Goal: Browse casually

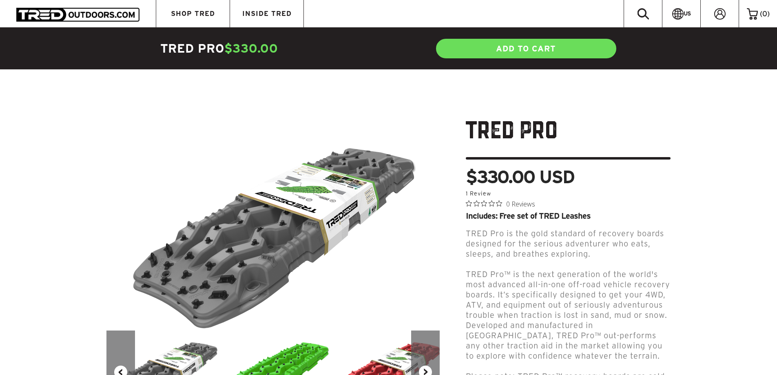
scroll to position [82, 0]
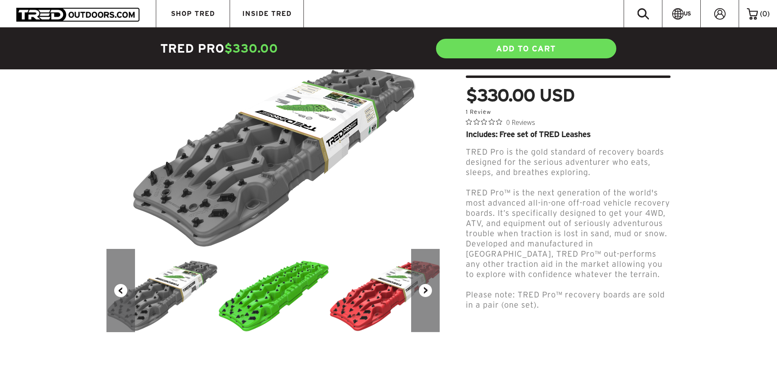
click at [432, 284] on button "Next" at bounding box center [425, 290] width 29 height 83
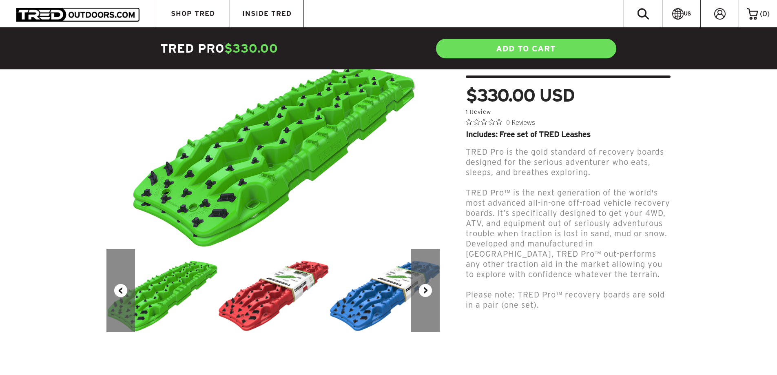
click at [432, 284] on button "Next" at bounding box center [425, 290] width 29 height 83
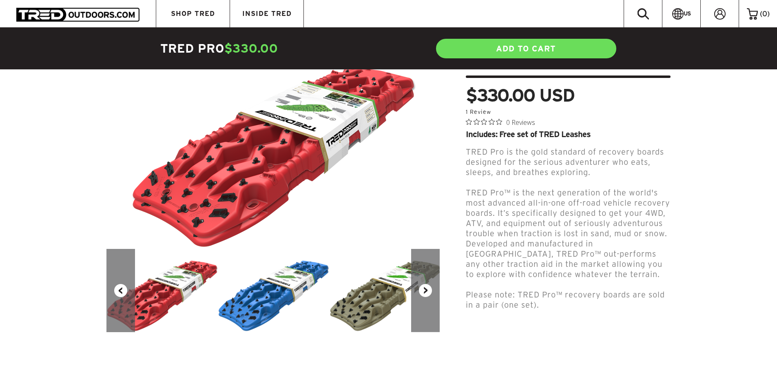
click at [413, 294] on button "Next" at bounding box center [425, 290] width 29 height 83
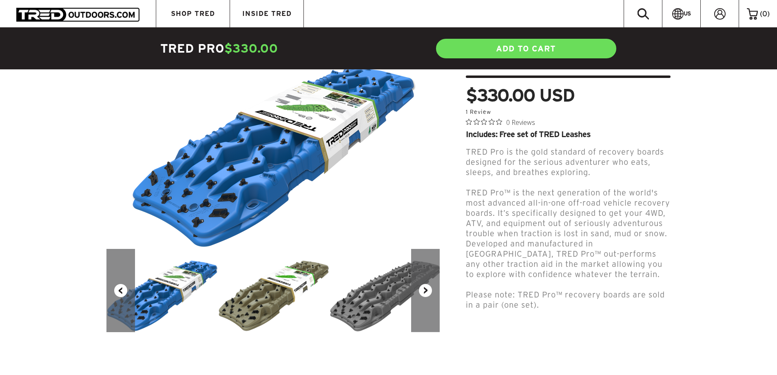
click at [426, 283] on button "Next" at bounding box center [425, 290] width 29 height 83
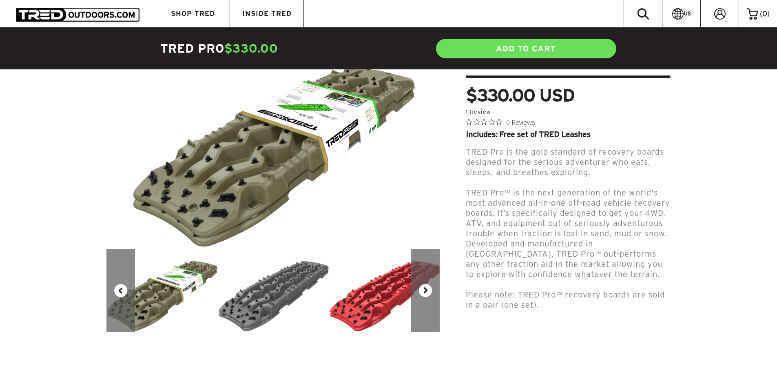
click at [426, 283] on button "Next" at bounding box center [425, 290] width 29 height 83
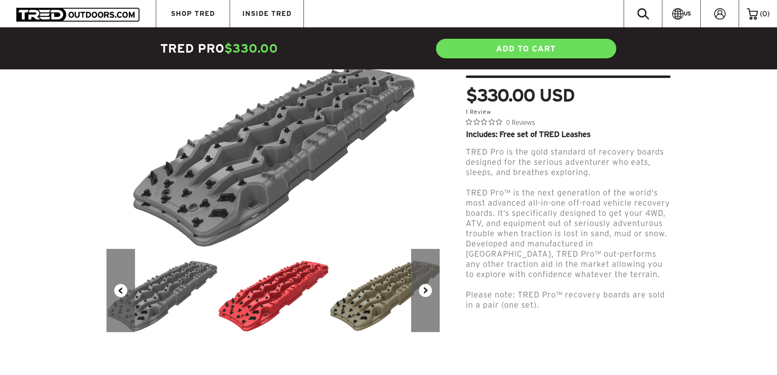
click at [426, 283] on button "Next" at bounding box center [425, 290] width 29 height 83
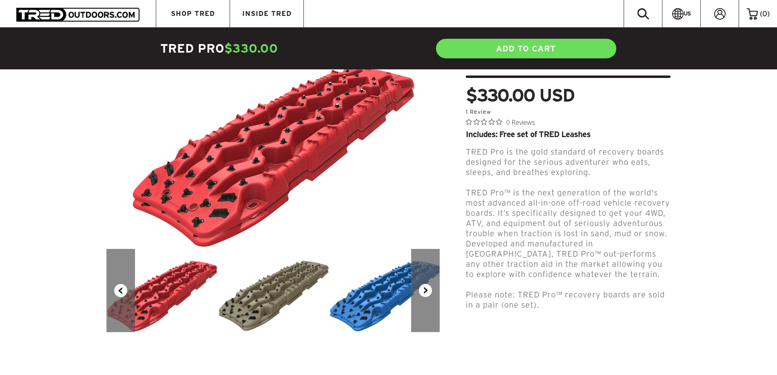
click at [426, 283] on button "Next" at bounding box center [425, 290] width 29 height 83
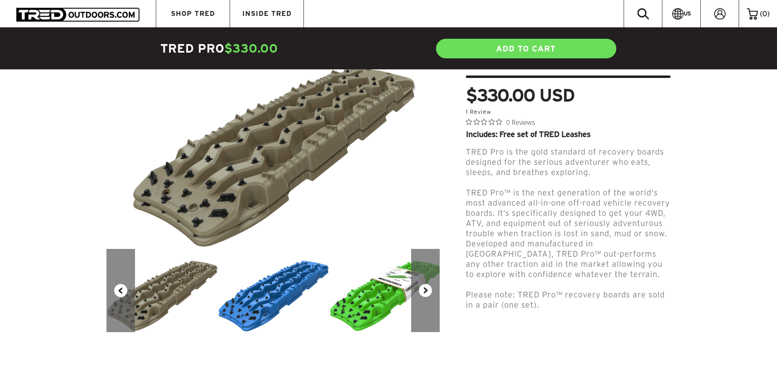
click at [426, 283] on button "Next" at bounding box center [425, 290] width 29 height 83
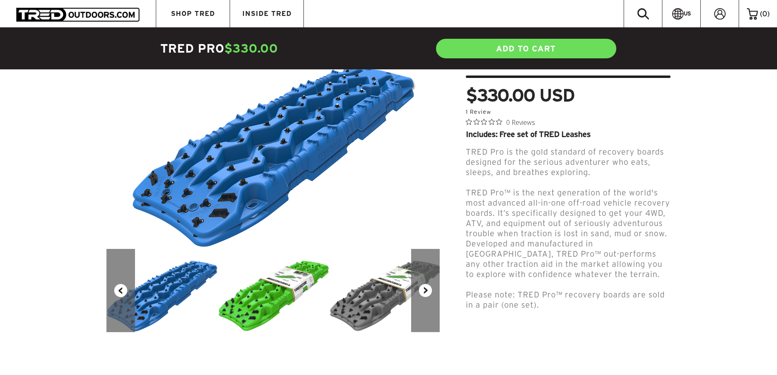
click at [426, 283] on button "Next" at bounding box center [425, 290] width 29 height 83
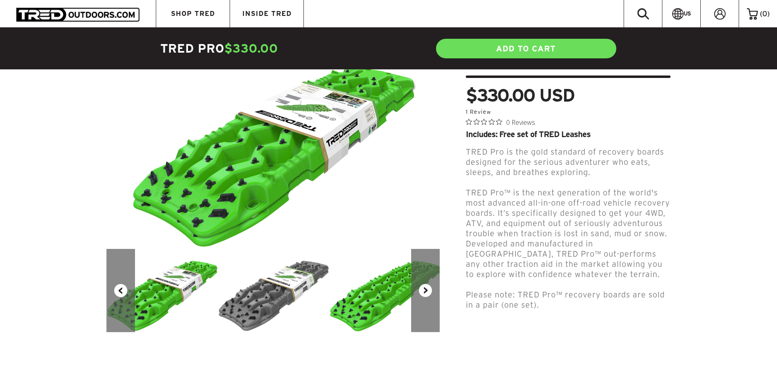
click at [426, 283] on button "Next" at bounding box center [425, 290] width 29 height 83
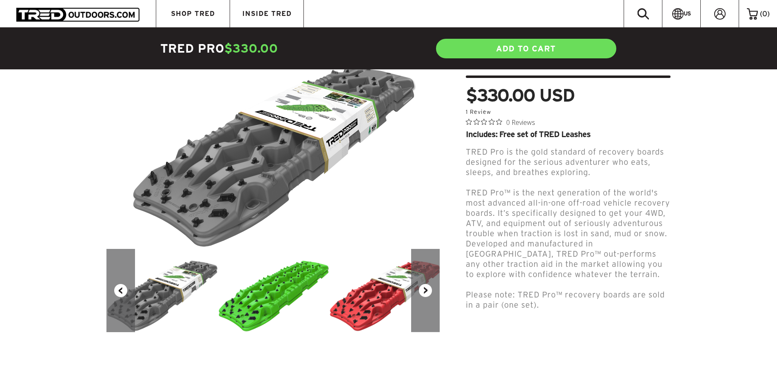
click at [426, 283] on button "Next" at bounding box center [425, 290] width 29 height 83
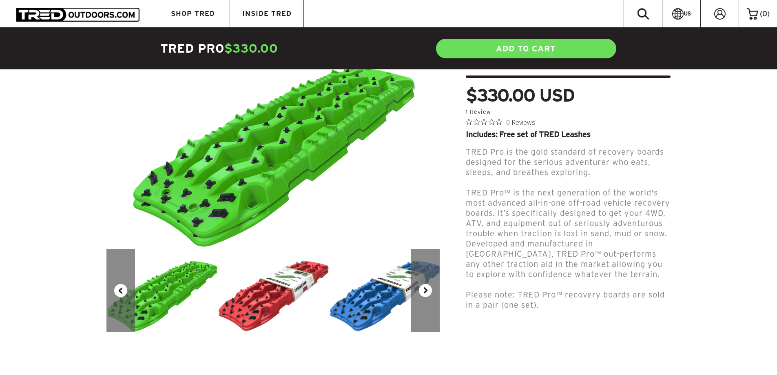
click at [426, 283] on button "Next" at bounding box center [425, 290] width 29 height 83
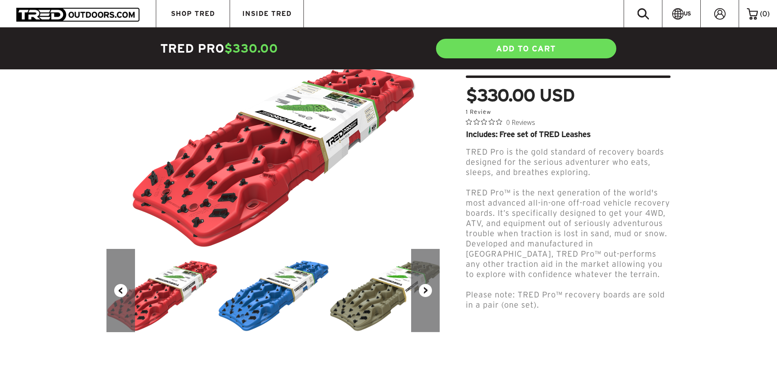
click at [426, 283] on button "Next" at bounding box center [425, 290] width 29 height 83
